Goal: Information Seeking & Learning: Learn about a topic

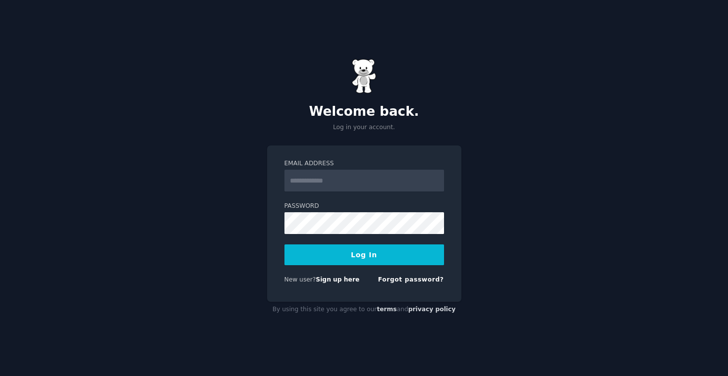
click at [330, 185] on input "Email Address" at bounding box center [364, 181] width 160 height 22
type input "**********"
click at [265, 240] on div "**********" at bounding box center [364, 188] width 728 height 376
click at [284, 245] on button "Log In" at bounding box center [364, 255] width 160 height 21
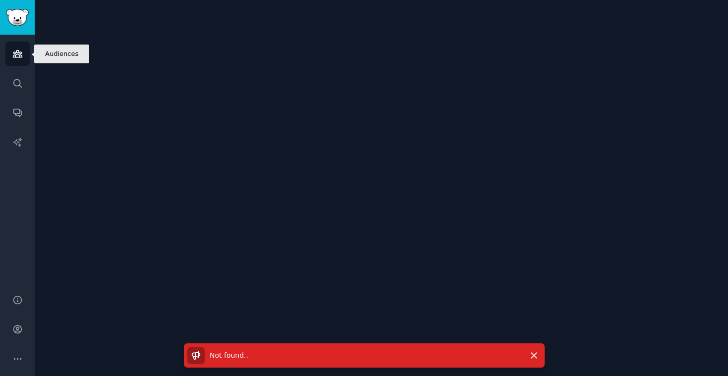
click at [21, 52] on icon "Sidebar" at bounding box center [17, 54] width 9 height 7
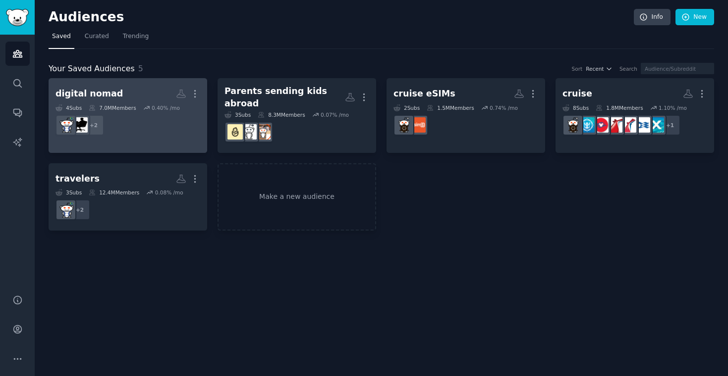
click at [142, 128] on dd "r/remotework, r/digitalnomad + 2" at bounding box center [127, 125] width 145 height 28
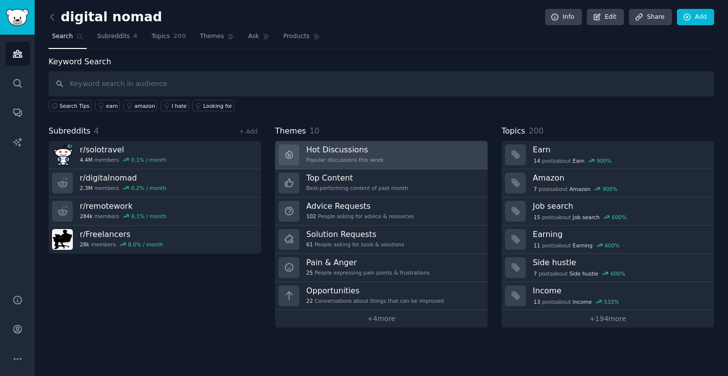
click at [396, 151] on link "Hot Discussions Popular discussions this week" at bounding box center [381, 155] width 213 height 28
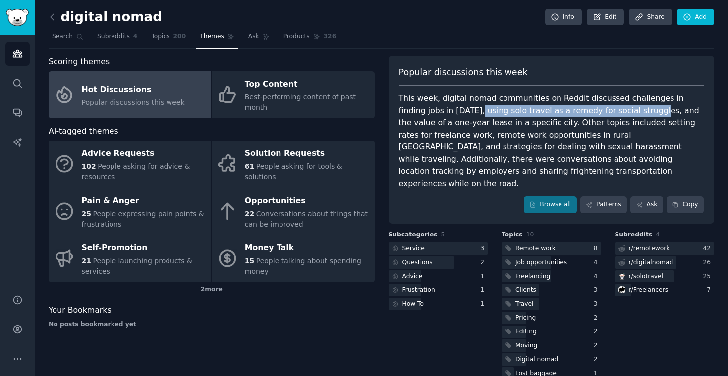
drag, startPoint x: 433, startPoint y: 110, endPoint x: 600, endPoint y: 111, distance: 167.0
click at [601, 111] on div "This week, digital nomad communities on Reddit discussed challenges in finding …" at bounding box center [551, 141] width 305 height 97
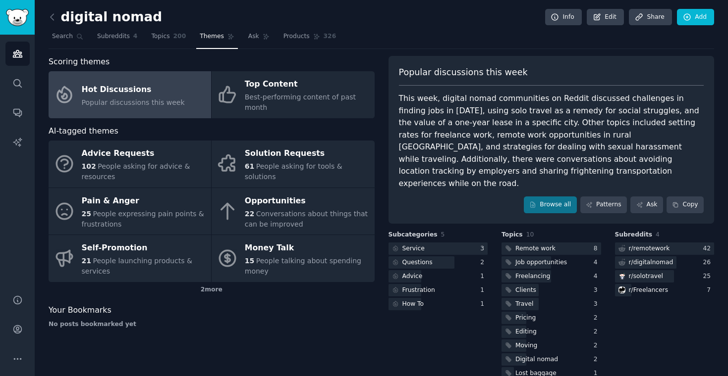
click at [616, 107] on div "This week, digital nomad communities on Reddit discussed challenges in finding …" at bounding box center [551, 141] width 305 height 97
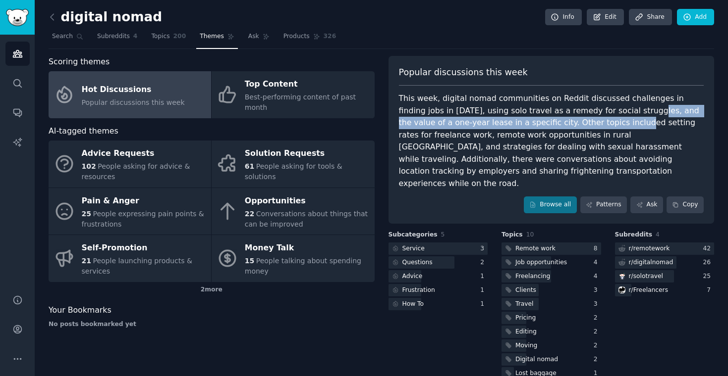
drag, startPoint x: 598, startPoint y: 113, endPoint x: 527, endPoint y: 128, distance: 73.0
click at [527, 128] on div "This week, digital nomad communities on Reddit discussed challenges in finding …" at bounding box center [551, 141] width 305 height 97
click at [472, 128] on div "This week, digital nomad communities on Reddit discussed challenges in finding …" at bounding box center [551, 141] width 305 height 97
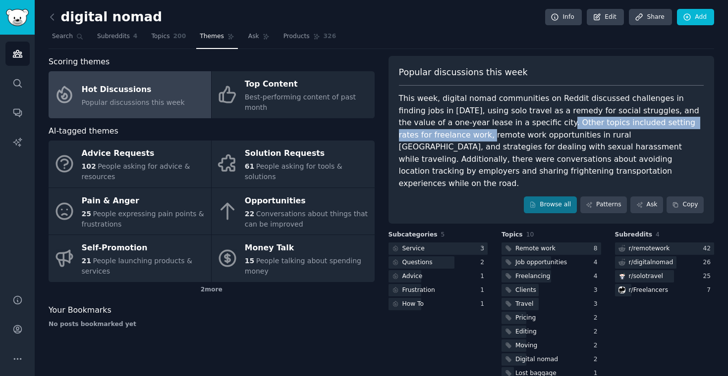
drag, startPoint x: 479, startPoint y: 122, endPoint x: 678, endPoint y: 125, distance: 199.2
click at [678, 125] on div "This week, digital nomad communities on Reddit discussed challenges in finding …" at bounding box center [551, 141] width 305 height 97
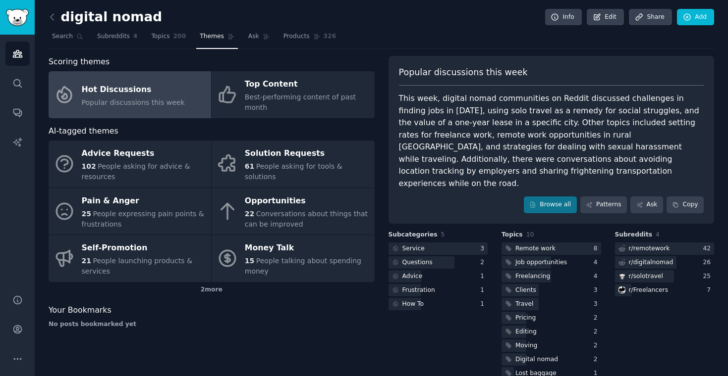
click at [670, 135] on div "This week, digital nomad communities on Reddit discussed challenges in finding …" at bounding box center [551, 141] width 305 height 97
drag, startPoint x: 458, startPoint y: 135, endPoint x: 548, endPoint y: 136, distance: 89.7
click at [548, 136] on div "This week, digital nomad communities on Reddit discussed challenges in finding …" at bounding box center [551, 141] width 305 height 97
click at [513, 145] on div "This week, digital nomad communities on Reddit discussed challenges in finding …" at bounding box center [551, 141] width 305 height 97
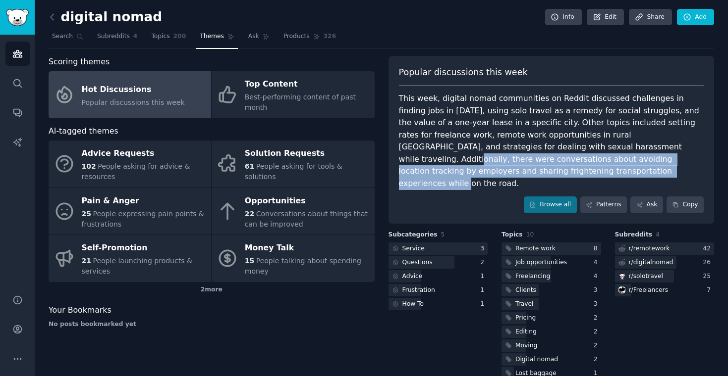
drag, startPoint x: 513, startPoint y: 145, endPoint x: 693, endPoint y: 161, distance: 180.5
click at [693, 161] on div "This week, digital nomad communities on Reddit discussed challenges in finding …" at bounding box center [551, 141] width 305 height 97
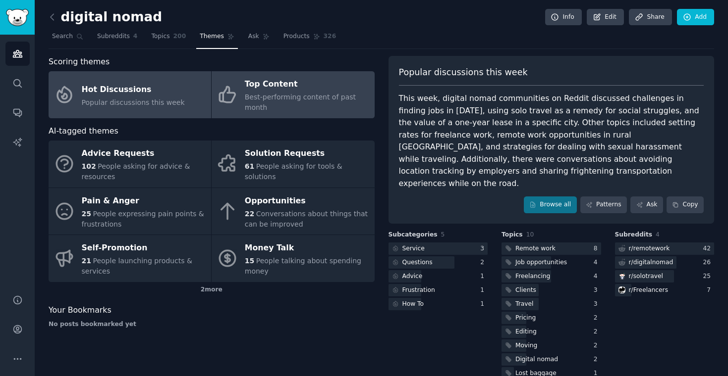
click at [308, 113] on link "Top Content Best-performing content of past month" at bounding box center [293, 94] width 162 height 47
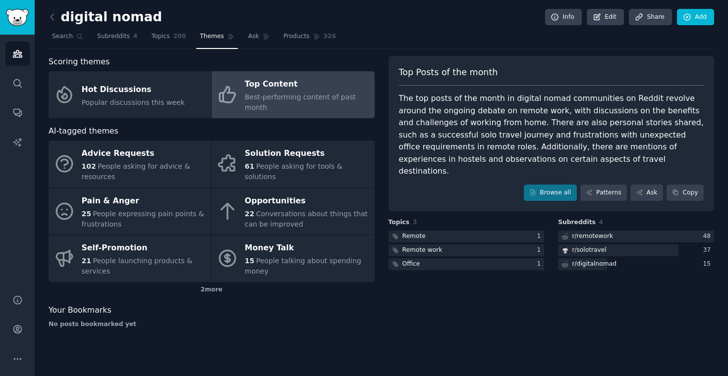
click at [279, 94] on span "Best-performing content of past month" at bounding box center [300, 102] width 111 height 18
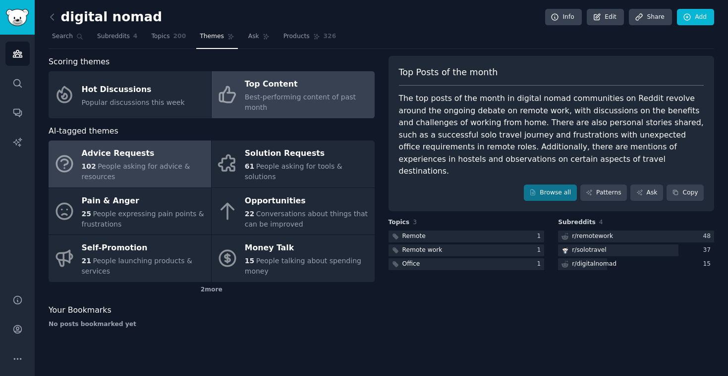
click at [148, 158] on div "Advice Requests" at bounding box center [144, 154] width 124 height 16
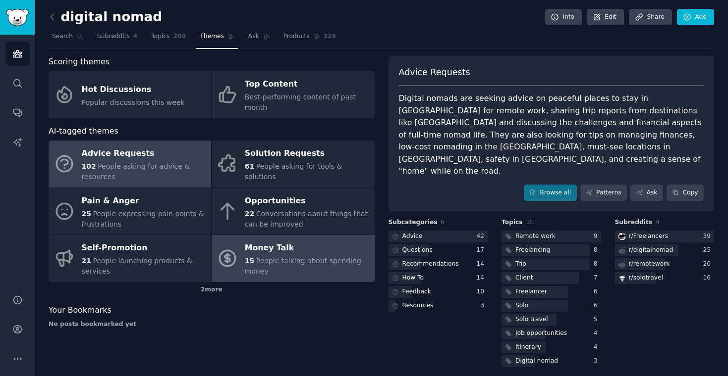
click at [320, 254] on div "Money Talk" at bounding box center [307, 249] width 124 height 16
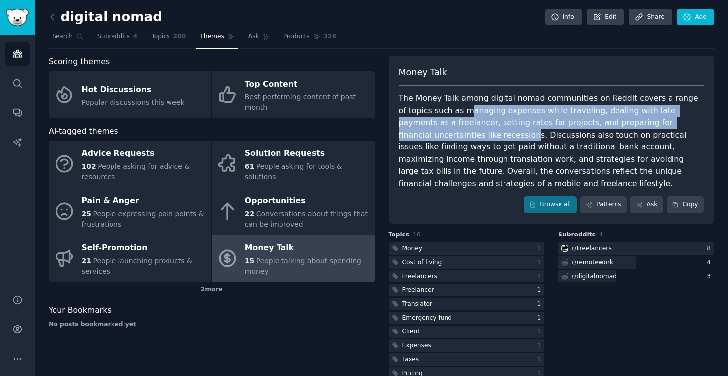
drag, startPoint x: 432, startPoint y: 110, endPoint x: 432, endPoint y: 135, distance: 24.8
click at [432, 135] on div "The Money Talk among digital nomad communities on Reddit covers a range of topi…" at bounding box center [551, 141] width 305 height 97
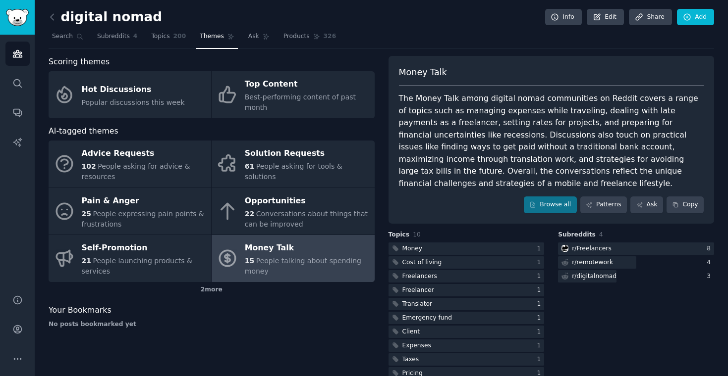
click at [457, 132] on div "The Money Talk among digital nomad communities on Reddit covers a range of topi…" at bounding box center [551, 141] width 305 height 97
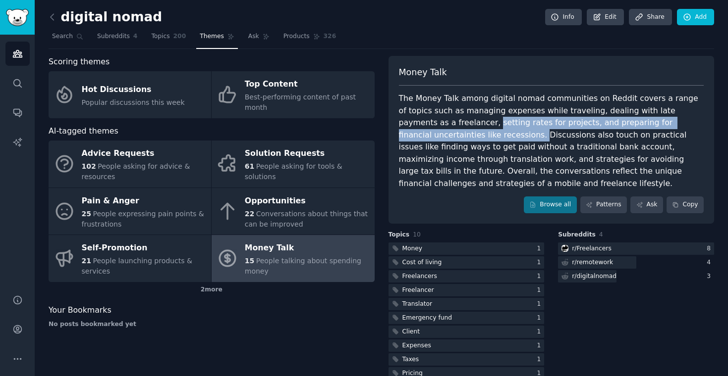
drag, startPoint x: 438, startPoint y: 123, endPoint x: 440, endPoint y: 132, distance: 8.8
click at [440, 132] on div "The Money Talk among digital nomad communities on Reddit covers a range of topi…" at bounding box center [551, 141] width 305 height 97
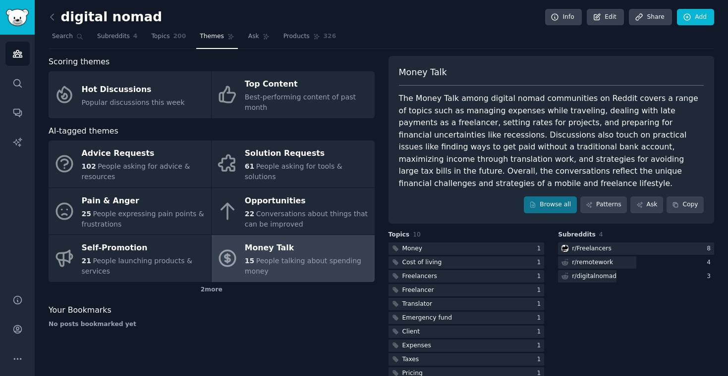
click at [452, 132] on div "The Money Talk among digital nomad communities on Reddit covers a range of topi…" at bounding box center [551, 141] width 305 height 97
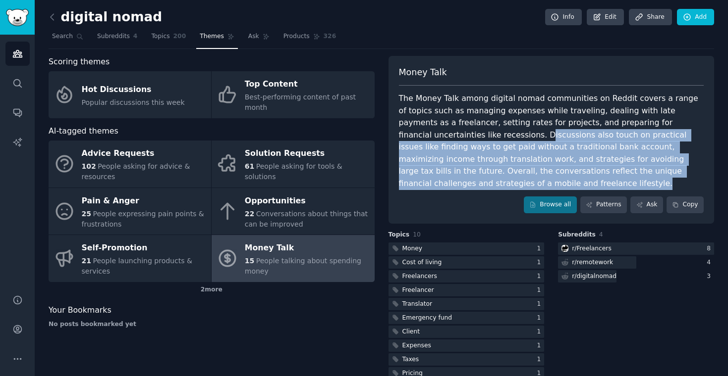
drag, startPoint x: 443, startPoint y: 134, endPoint x: 686, endPoint y: 170, distance: 245.0
click at [686, 170] on div "The Money Talk among digital nomad communities on Reddit covers a range of topi…" at bounding box center [551, 141] width 305 height 97
click at [497, 142] on div "The Money Talk among digital nomad communities on Reddit covers a range of topi…" at bounding box center [551, 141] width 305 height 97
drag, startPoint x: 463, startPoint y: 134, endPoint x: 691, endPoint y: 170, distance: 230.3
click at [691, 170] on div "The Money Talk among digital nomad communities on Reddit covers a range of topi…" at bounding box center [551, 141] width 305 height 97
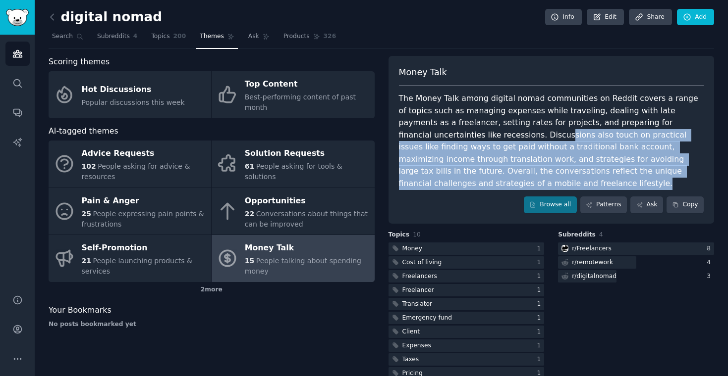
click at [561, 147] on div "The Money Talk among digital nomad communities on Reddit covers a range of topi…" at bounding box center [551, 141] width 305 height 97
drag, startPoint x: 449, startPoint y: 131, endPoint x: 689, endPoint y: 175, distance: 243.4
click at [689, 175] on div "The Money Talk among digital nomad communities on Reddit covers a range of topi…" at bounding box center [551, 141] width 305 height 97
click at [637, 161] on div "The Money Talk among digital nomad communities on Reddit covers a range of topi…" at bounding box center [551, 141] width 305 height 97
drag, startPoint x: 571, startPoint y: 144, endPoint x: 691, endPoint y: 168, distance: 122.3
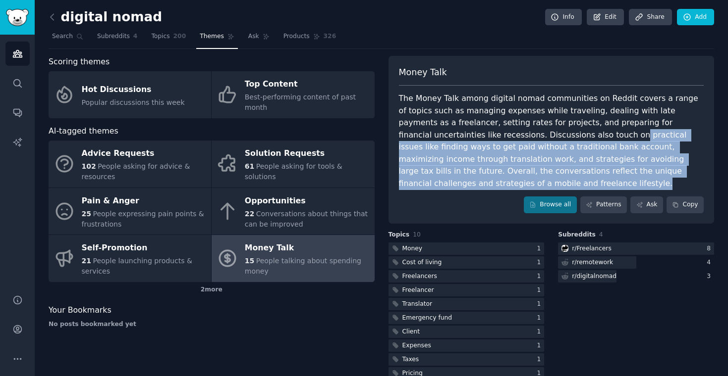
click at [691, 168] on div "The Money Talk among digital nomad communities on Reddit covers a range of topi…" at bounding box center [551, 141] width 305 height 97
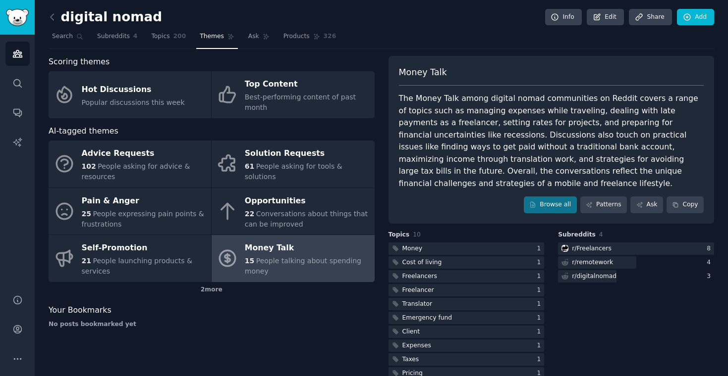
click at [520, 139] on div "The Money Talk among digital nomad communities on Reddit covers a range of topi…" at bounding box center [551, 141] width 305 height 97
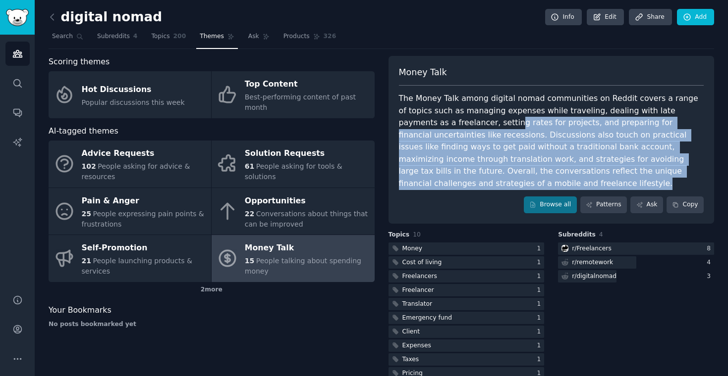
drag, startPoint x: 457, startPoint y: 127, endPoint x: 696, endPoint y: 167, distance: 241.6
click at [696, 167] on div "The Money Talk among digital nomad communities on Reddit covers a range of topi…" at bounding box center [551, 141] width 305 height 97
click at [494, 130] on div "The Money Talk among digital nomad communities on Reddit covers a range of topi…" at bounding box center [551, 141] width 305 height 97
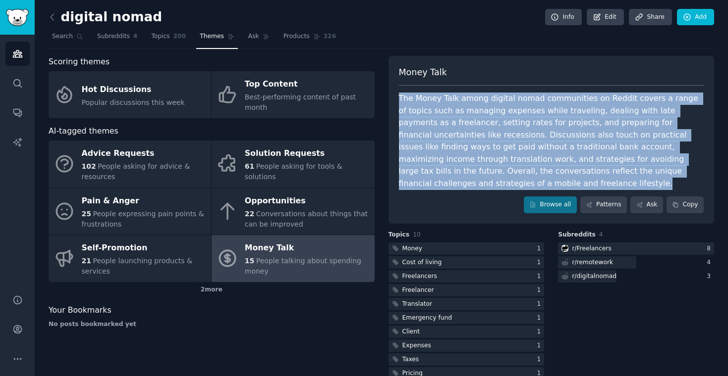
drag, startPoint x: 398, startPoint y: 98, endPoint x: 695, endPoint y: 167, distance: 304.7
click at [695, 167] on div "The Money Talk among digital nomad communities on Reddit covers a range of topi…" at bounding box center [551, 141] width 305 height 97
